Goal: Task Accomplishment & Management: Complete application form

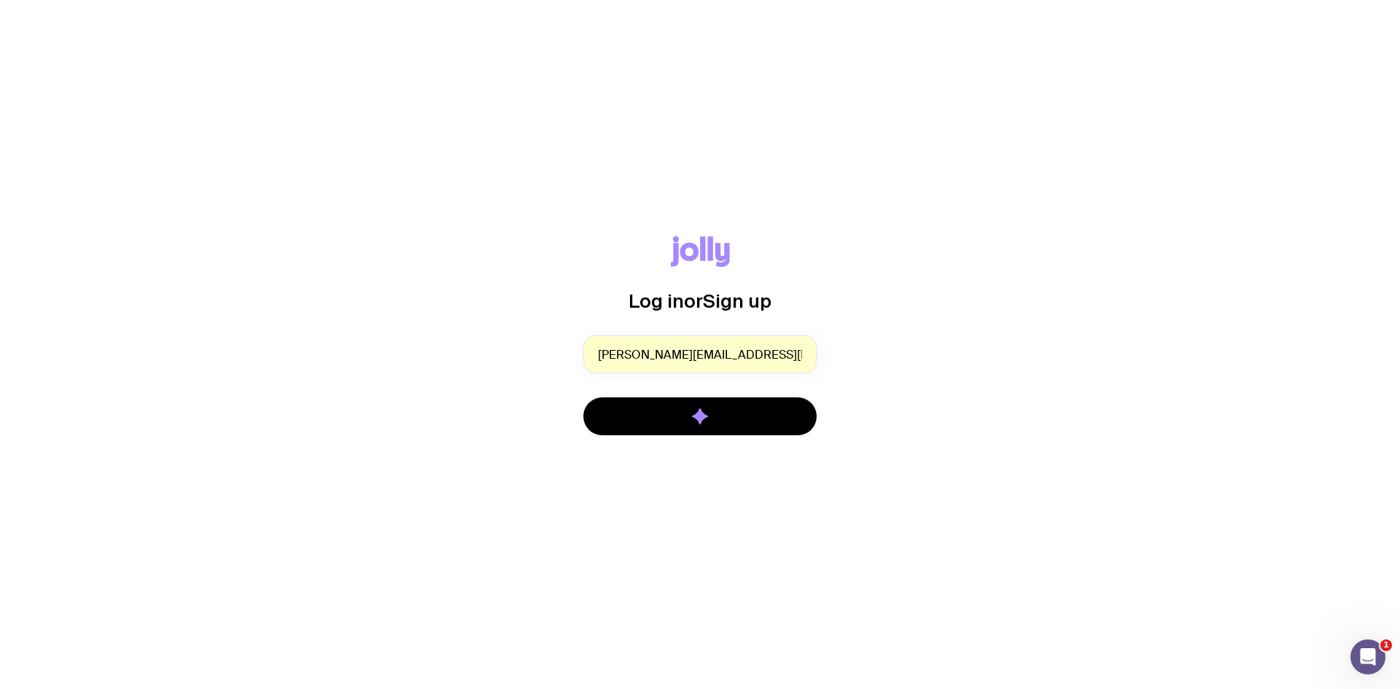
click at [761, 422] on button "submit" at bounding box center [699, 416] width 233 height 38
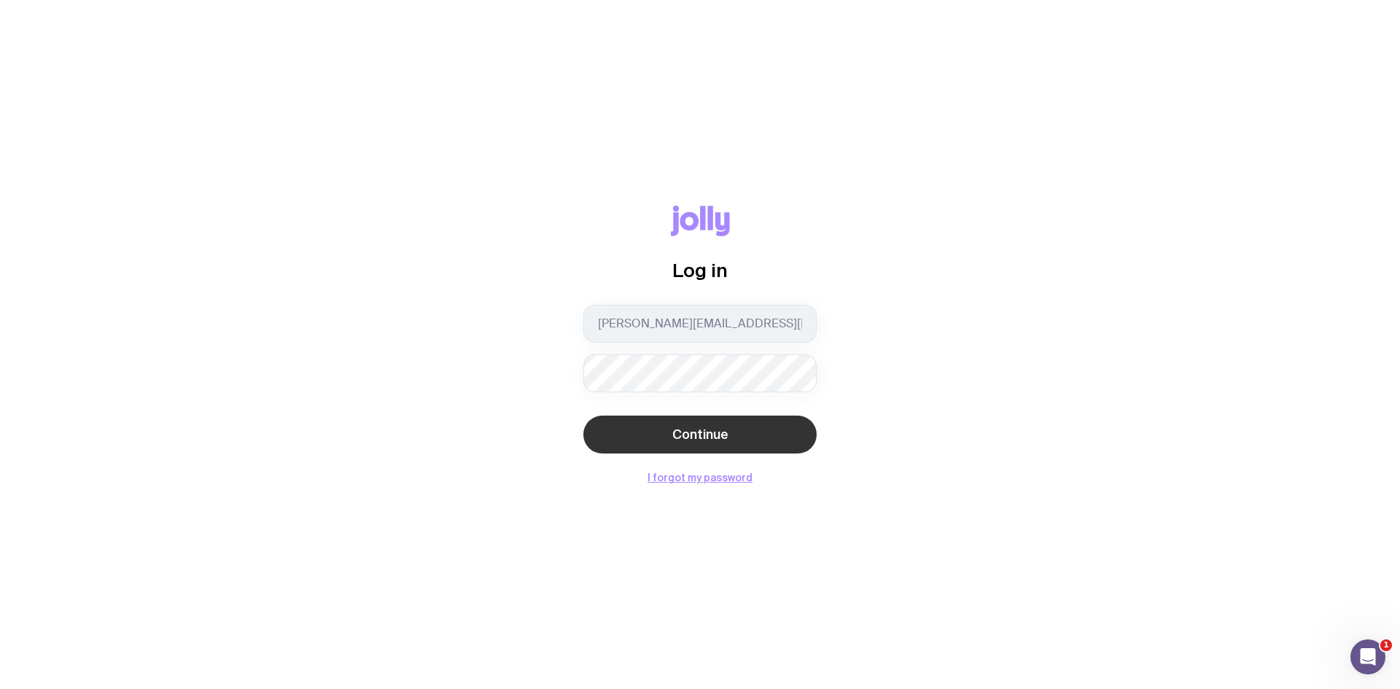
click at [700, 441] on span "Continue" at bounding box center [700, 435] width 56 height 18
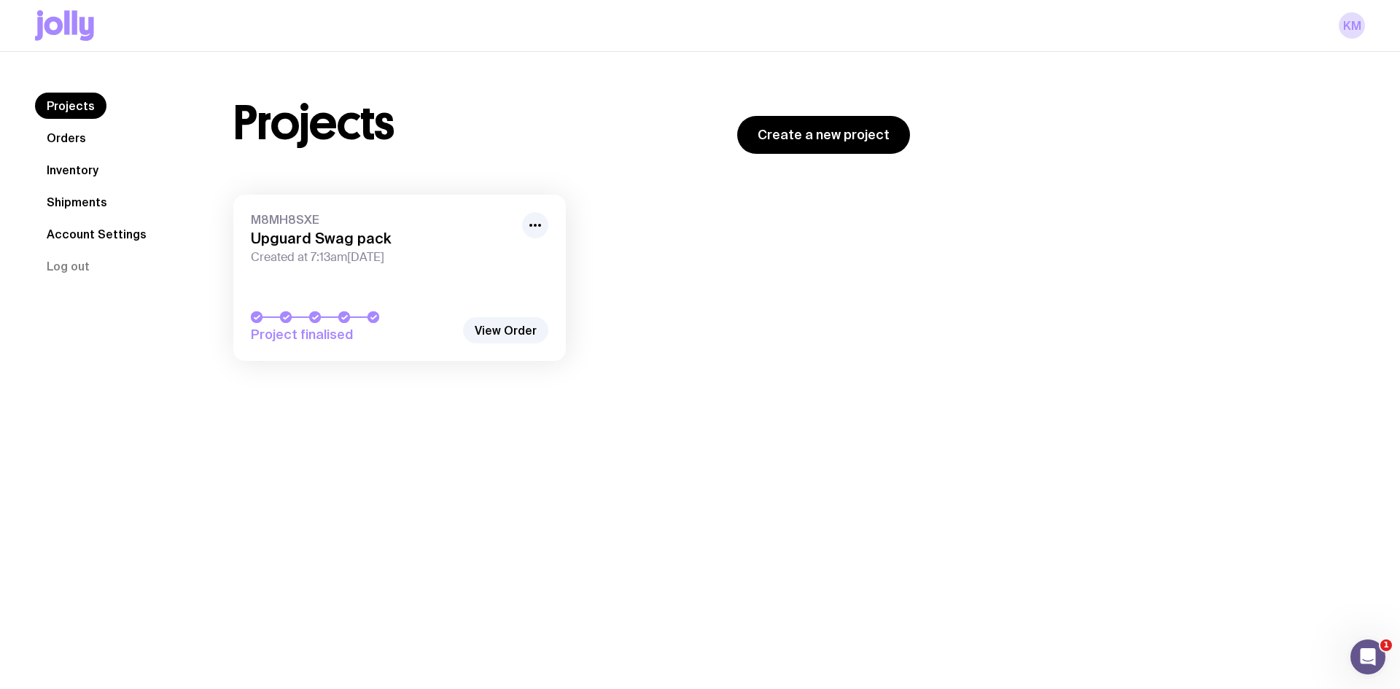
click at [84, 141] on link "Orders" at bounding box center [66, 138] width 63 height 26
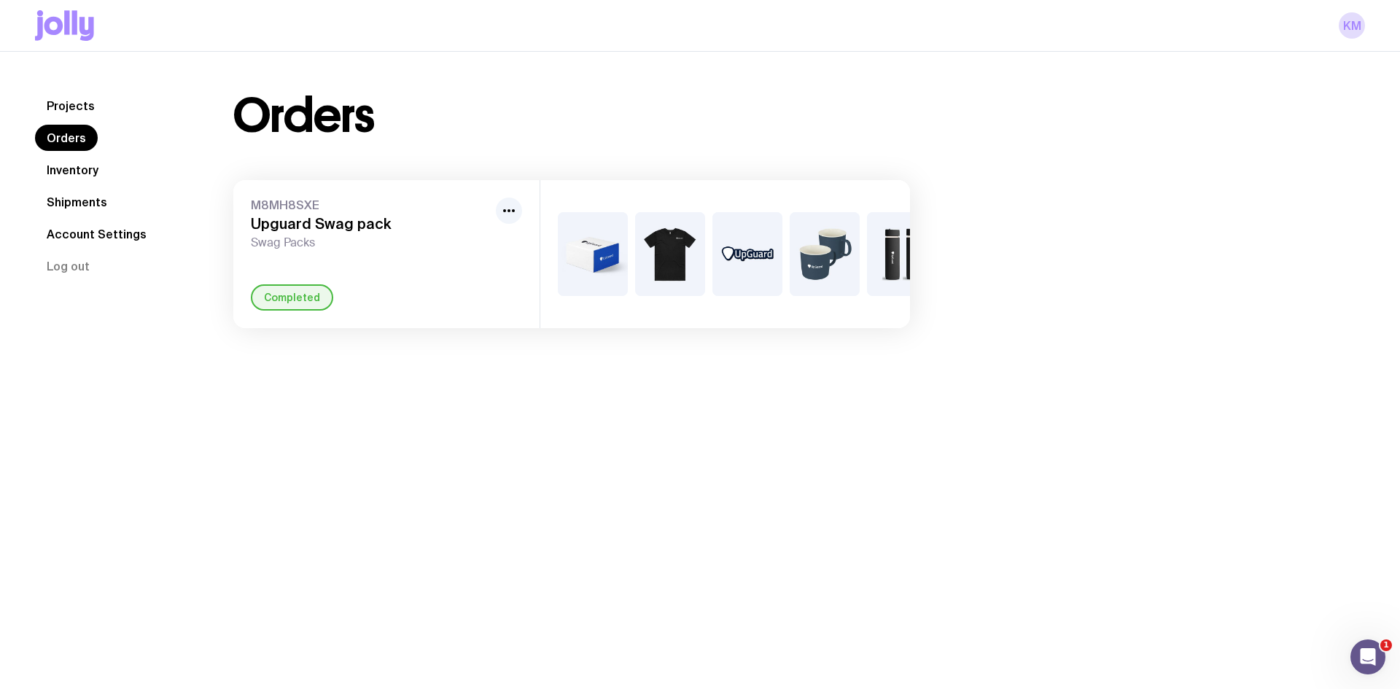
click at [79, 165] on link "Inventory" at bounding box center [72, 170] width 75 height 26
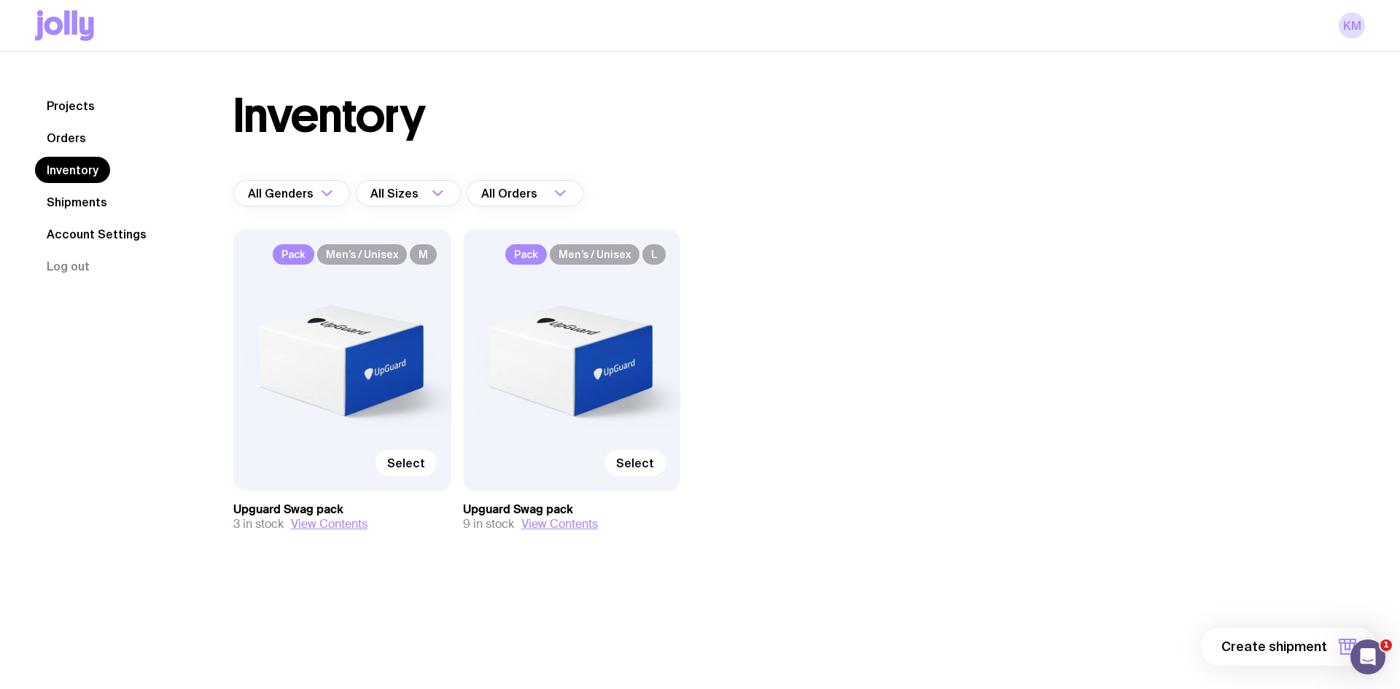
click at [418, 382] on div "Pack Men’s / Unisex M Select" at bounding box center [342, 360] width 218 height 261
click at [331, 405] on div "Pack Men’s / Unisex M Select" at bounding box center [342, 360] width 218 height 261
click at [1324, 649] on span "Create shipment" at bounding box center [1275, 647] width 106 height 18
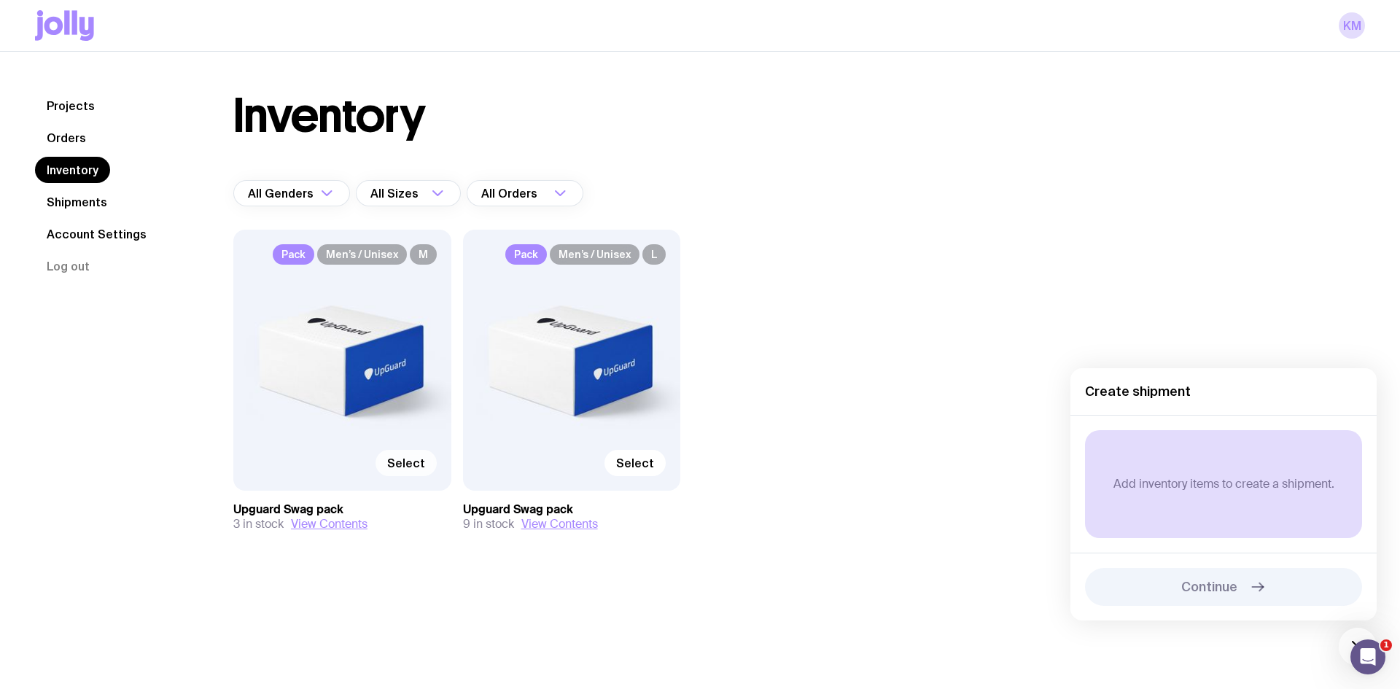
click at [402, 465] on span "Select" at bounding box center [406, 463] width 38 height 15
click at [0, 0] on input "Select" at bounding box center [0, 0] width 0 height 0
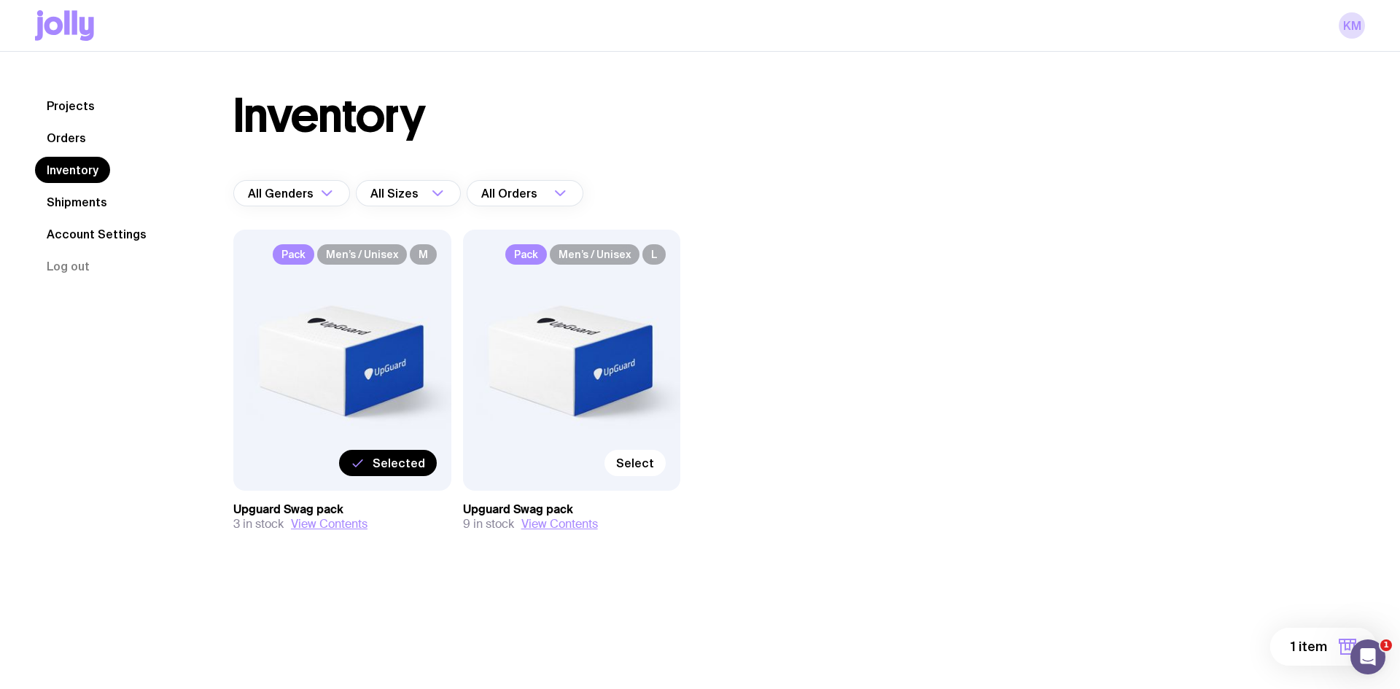
click at [1312, 657] on button "1 item" at bounding box center [1323, 647] width 106 height 38
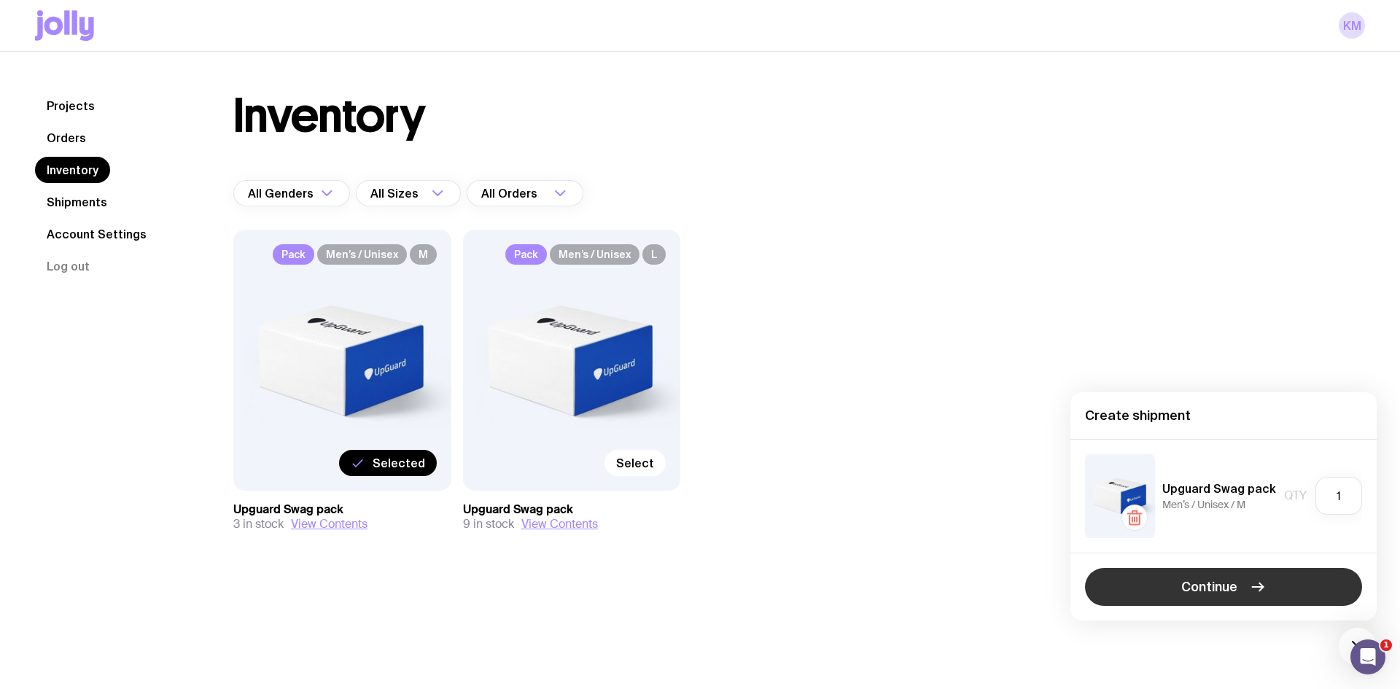
click at [1243, 592] on button "Continue" at bounding box center [1223, 587] width 277 height 38
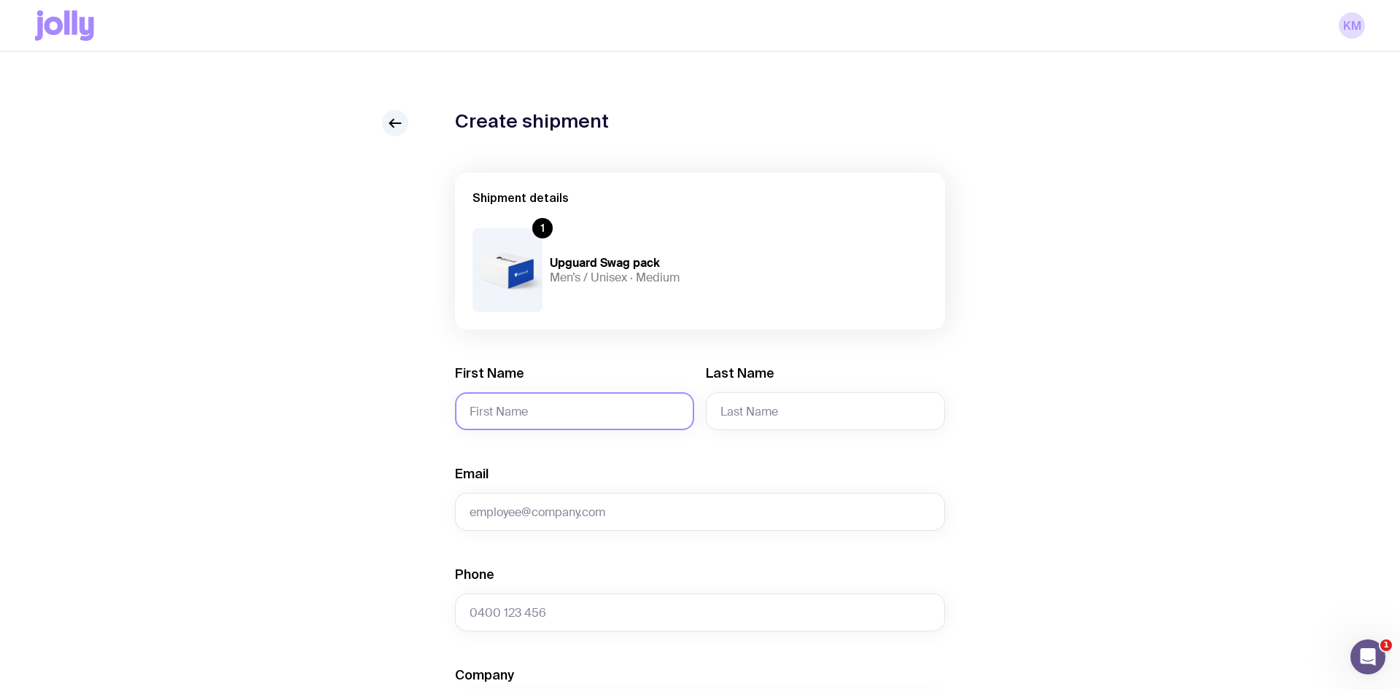
click at [504, 414] on input "First Name" at bounding box center [574, 411] width 239 height 38
type input "[PERSON_NAME]"
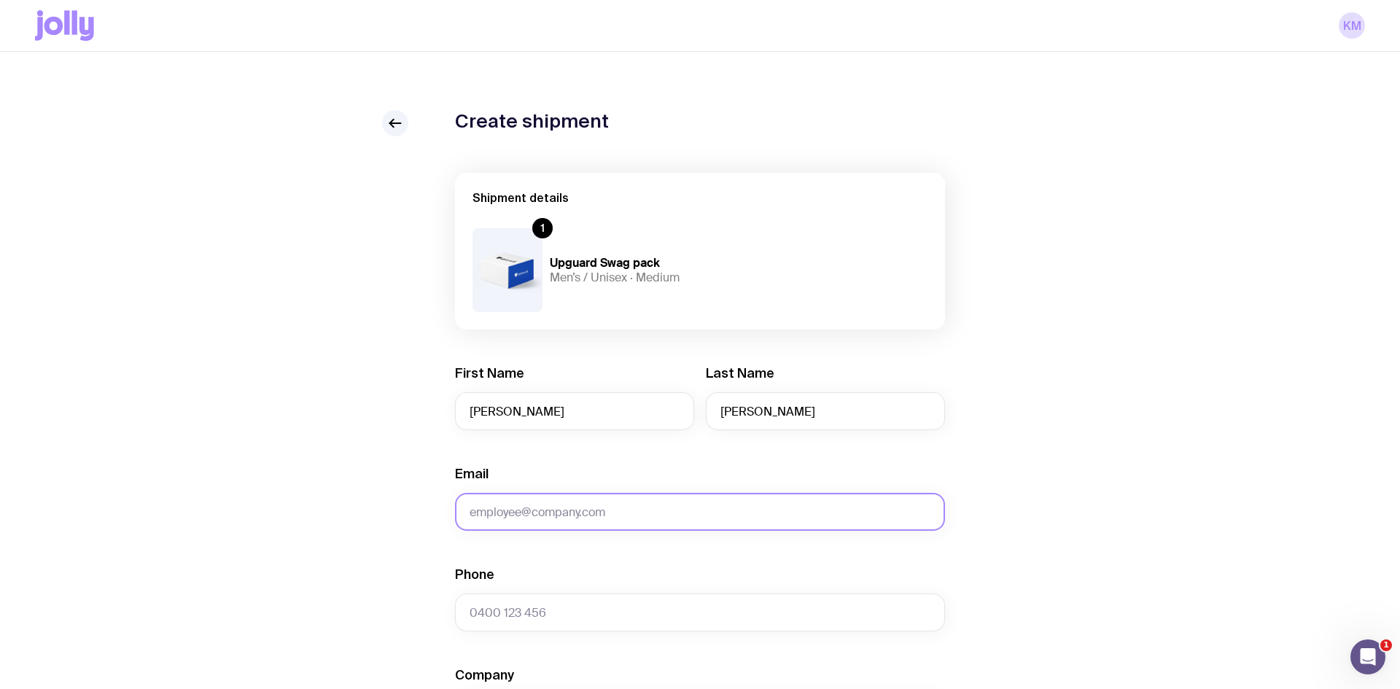
click at [629, 503] on input "Email" at bounding box center [700, 512] width 490 height 38
paste input "[EMAIL_ADDRESS][DOMAIN_NAME]"
type input "[EMAIL_ADDRESS][DOMAIN_NAME]"
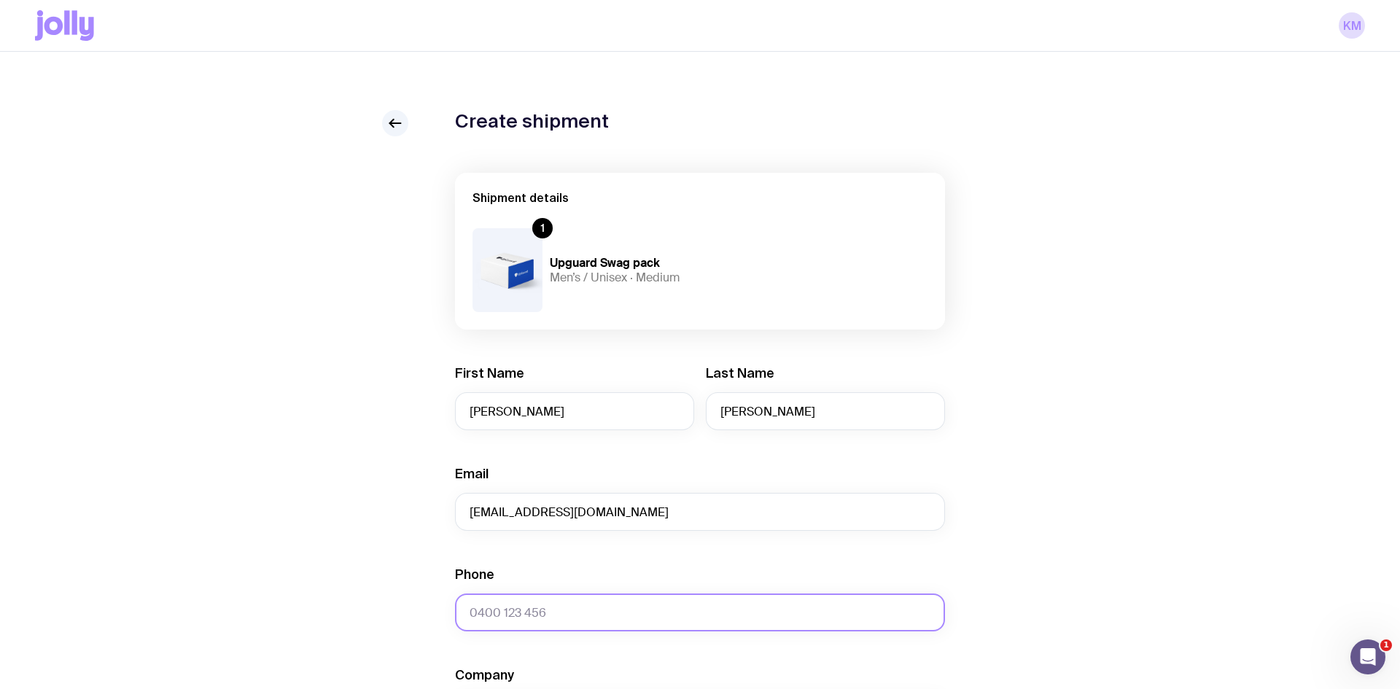
click at [535, 617] on input "Phone" at bounding box center [700, 613] width 490 height 38
paste input "61432388910"
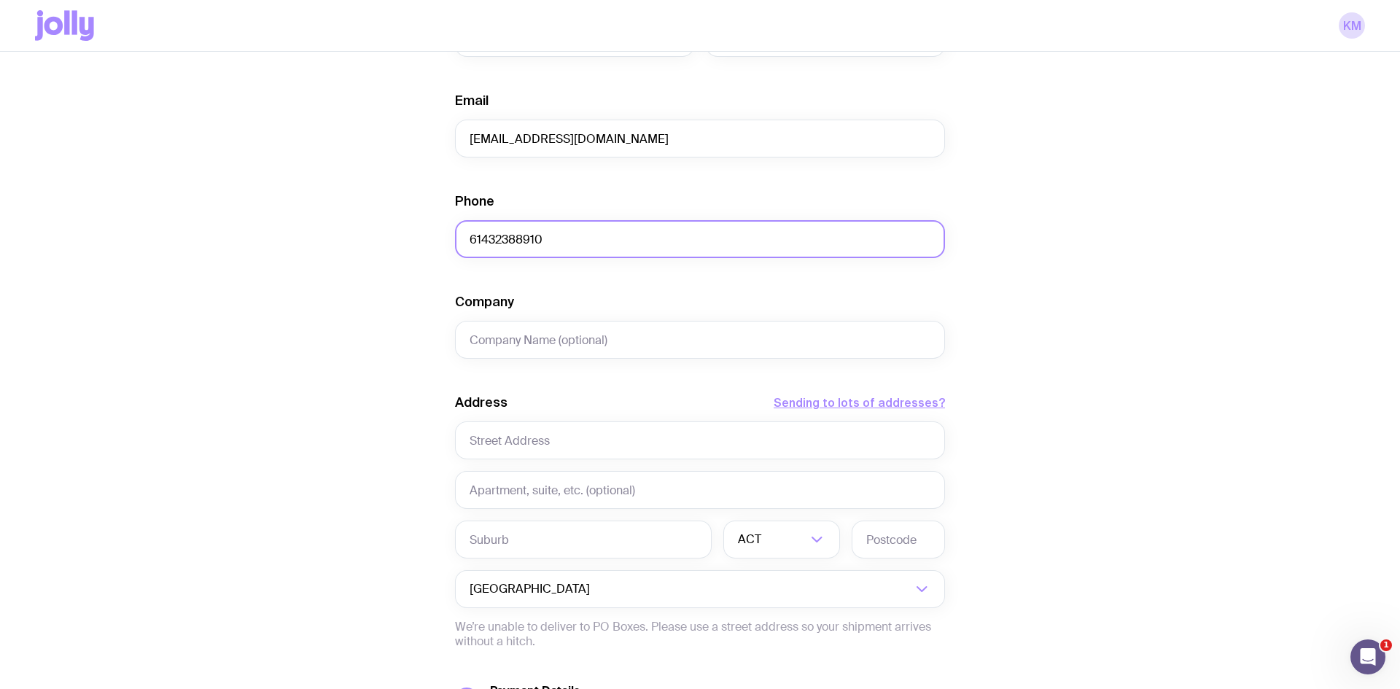
scroll to position [397, 0]
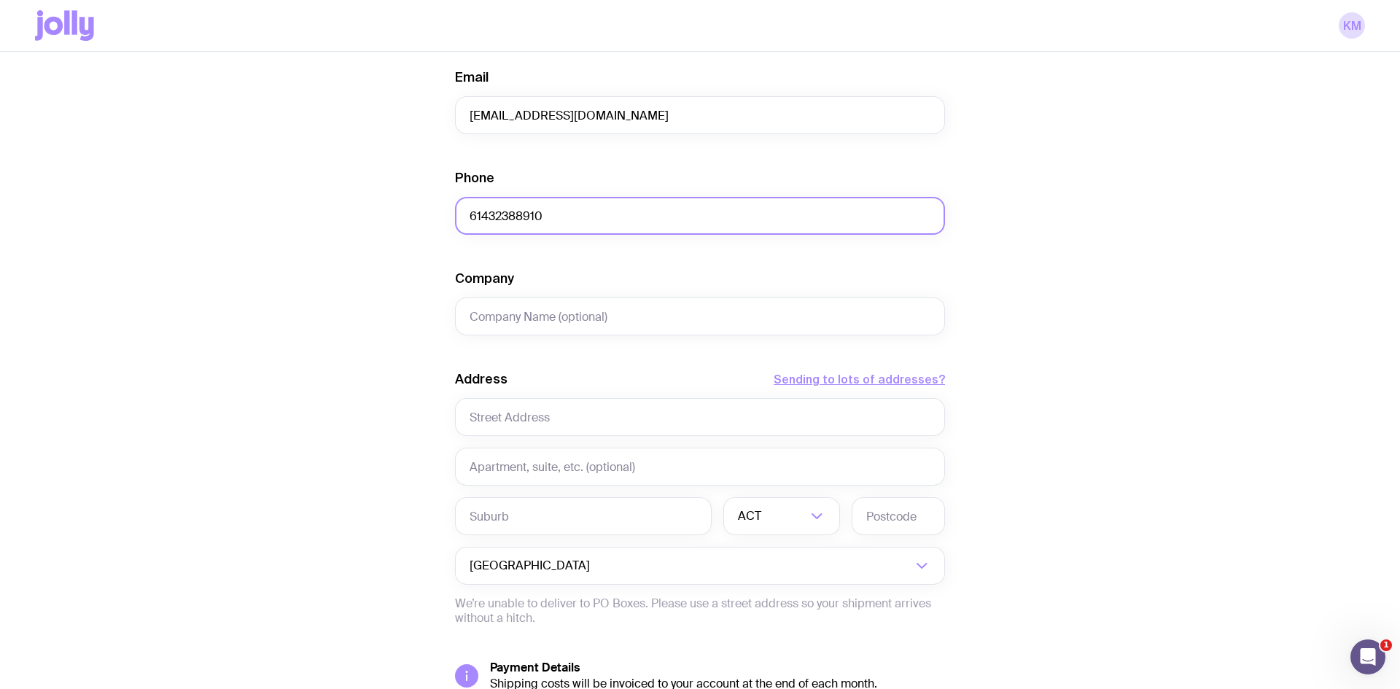
type input "61432388910"
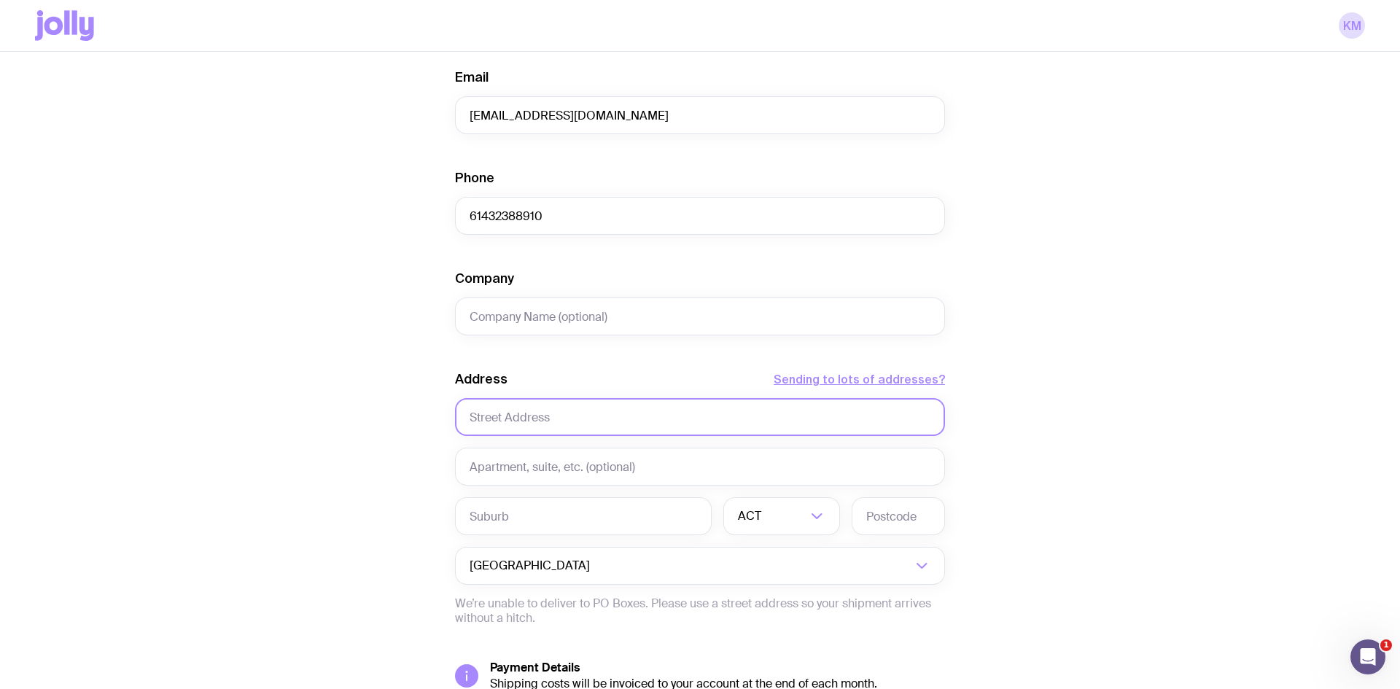
click at [652, 429] on input "text" at bounding box center [700, 417] width 490 height 38
paste input "[STREET_ADDRESS],"
type input "[STREET_ADDRESS]"
click at [494, 477] on input "text" at bounding box center [700, 467] width 490 height 38
paste input "Rosebery"
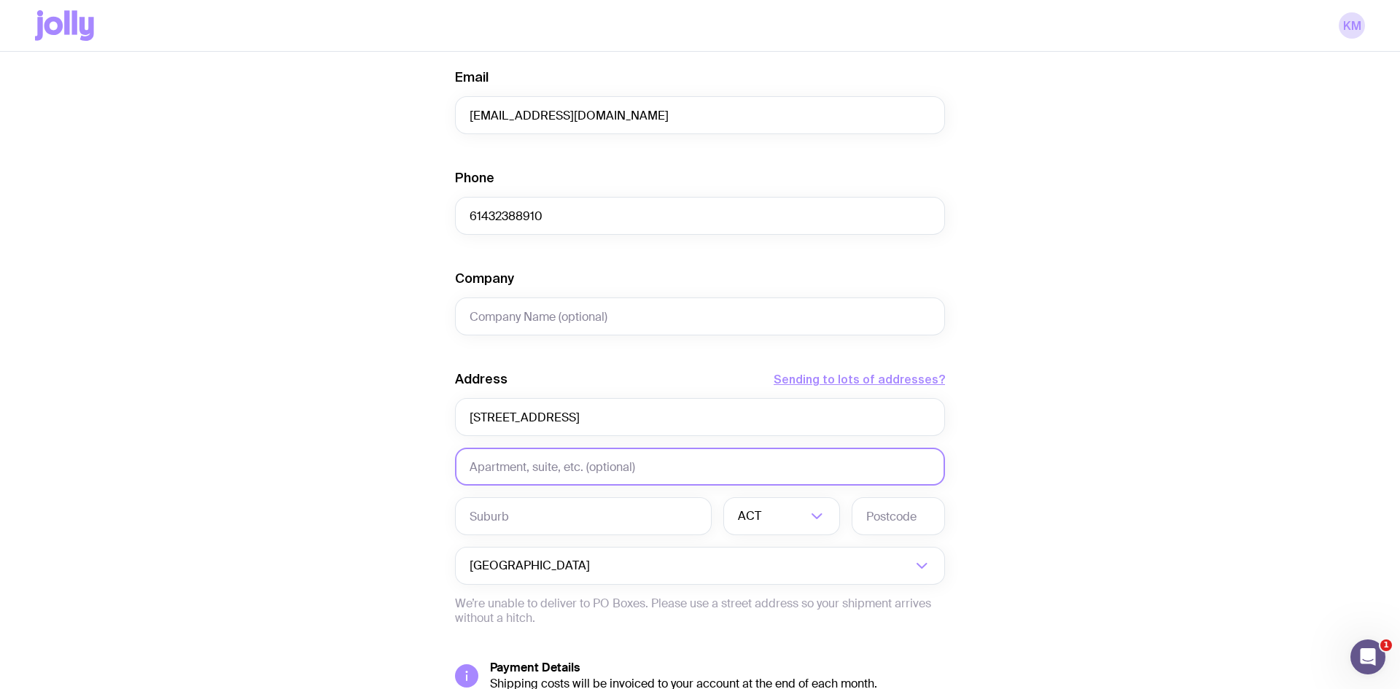
type input "Rosebery"
click at [515, 508] on input "text" at bounding box center [583, 516] width 257 height 38
paste input "Rosebery"
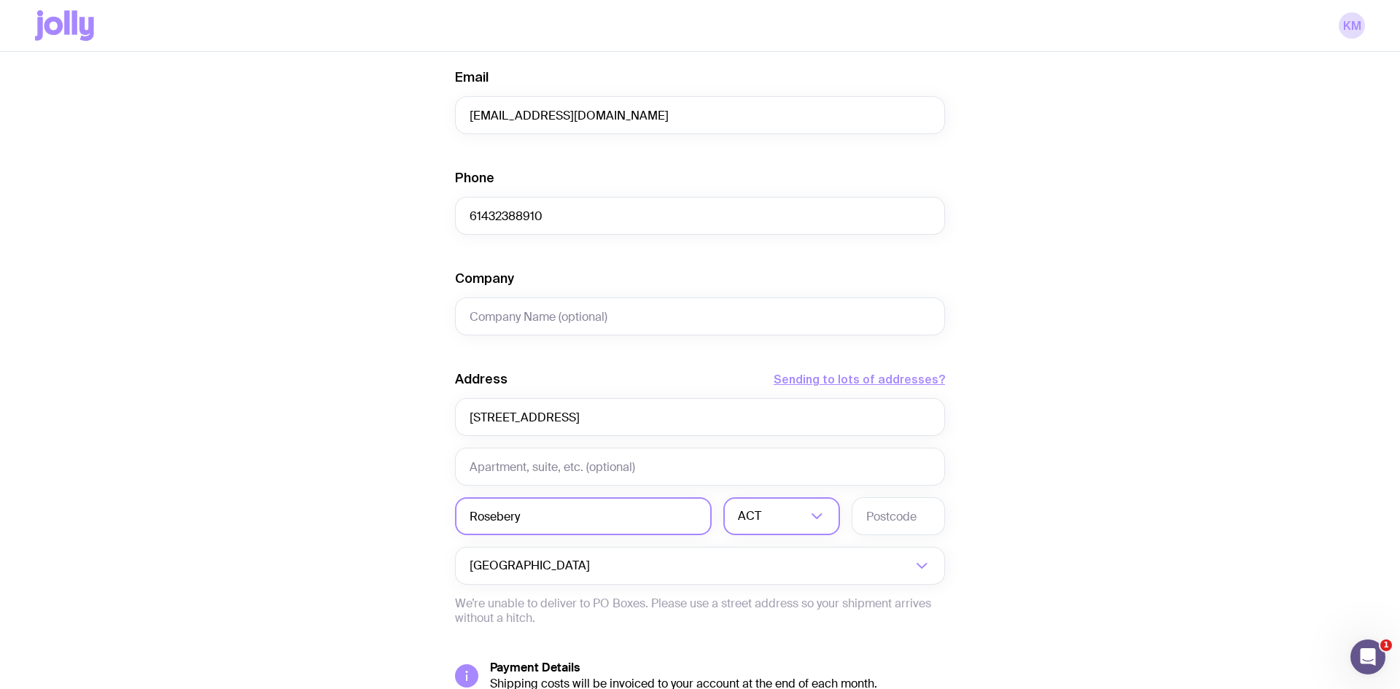
type input "Rosebery"
click at [767, 509] on input "Search for option" at bounding box center [785, 516] width 42 height 38
click at [766, 556] on li "[GEOGRAPHIC_DATA]" at bounding box center [781, 562] width 115 height 31
click at [885, 518] on input "text" at bounding box center [898, 516] width 93 height 38
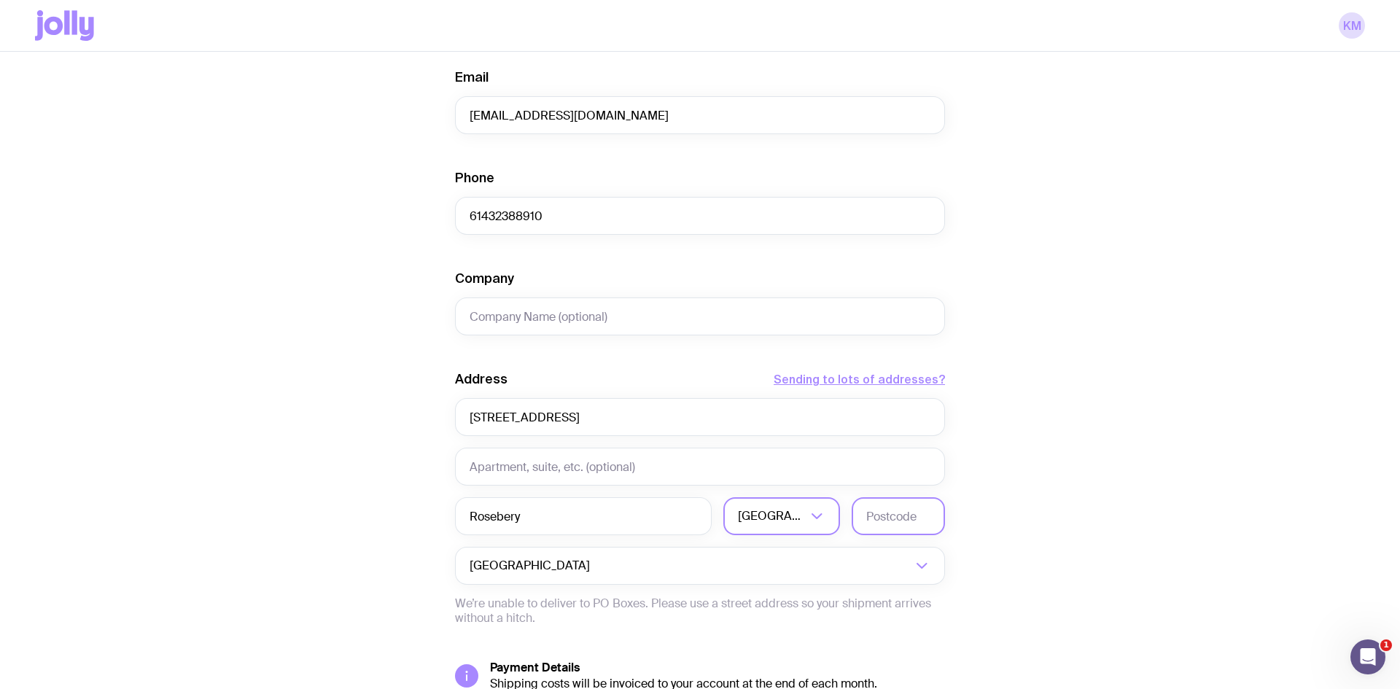
paste input "2018"
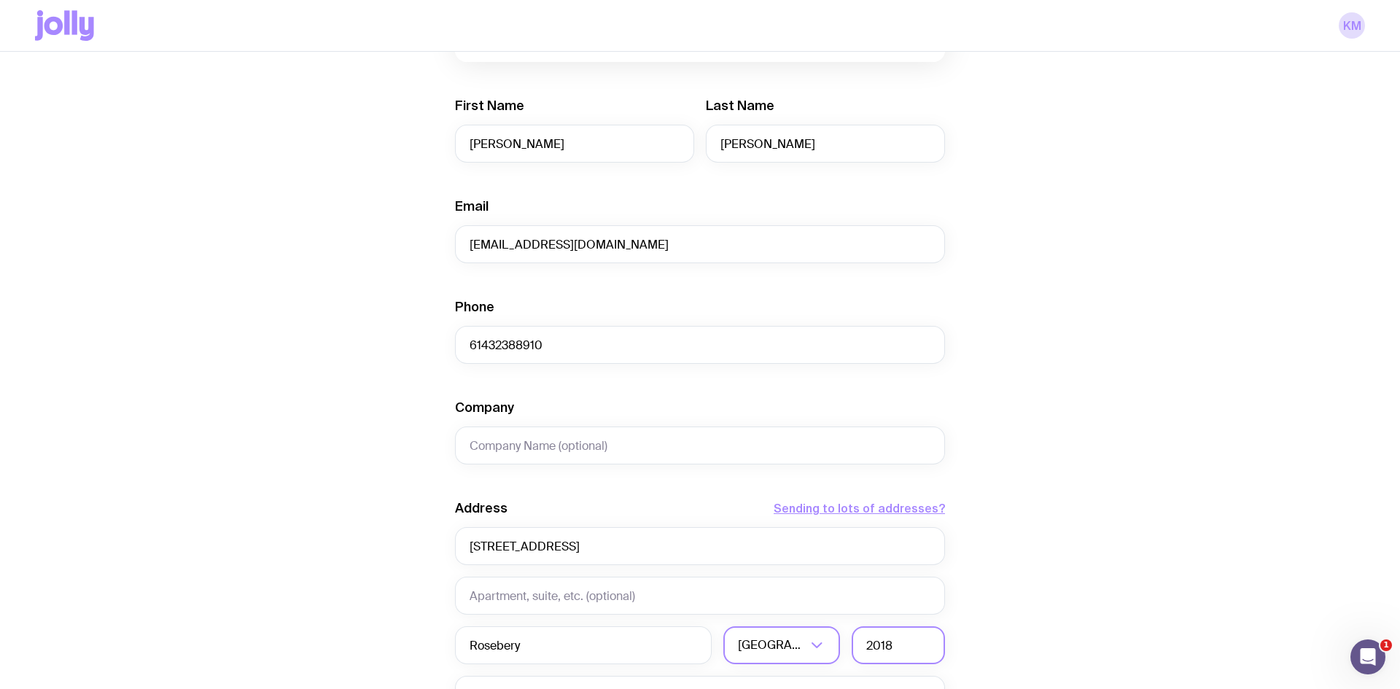
scroll to position [530, 0]
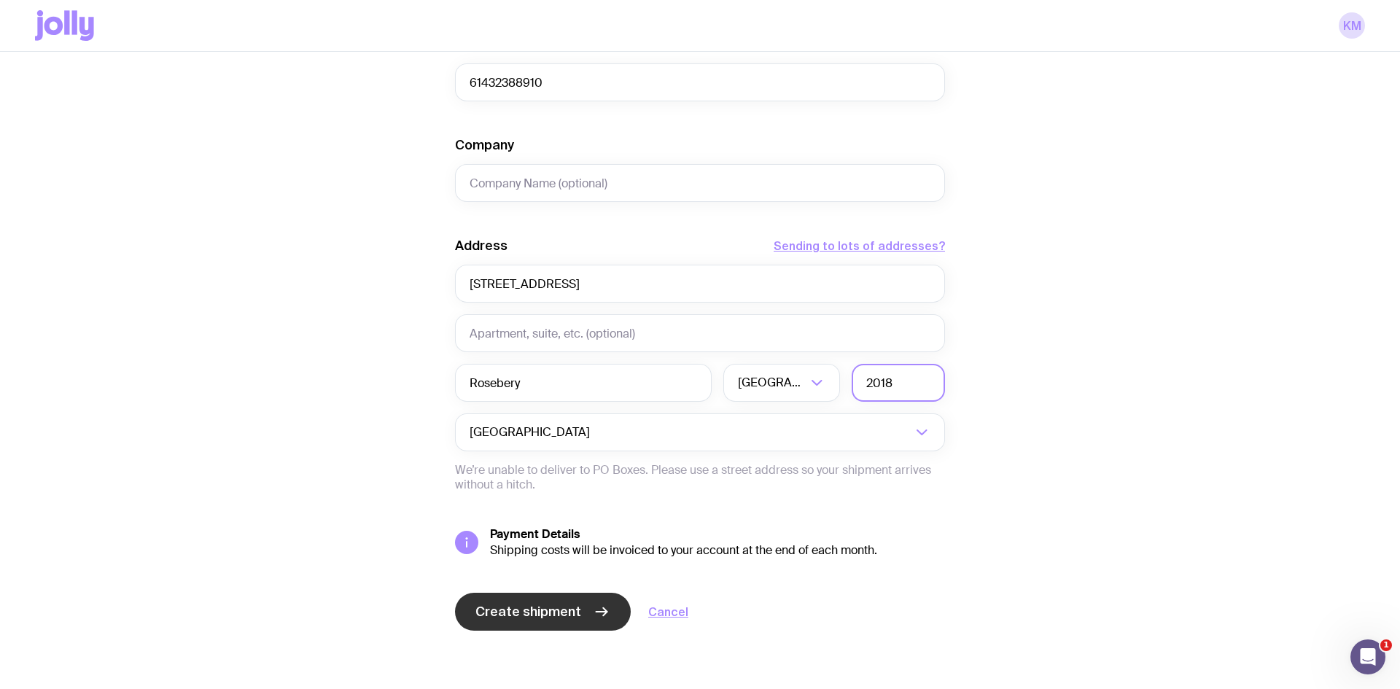
type input "2018"
click at [575, 610] on span "Create shipment" at bounding box center [529, 612] width 106 height 18
